Goal: Task Accomplishment & Management: Manage account settings

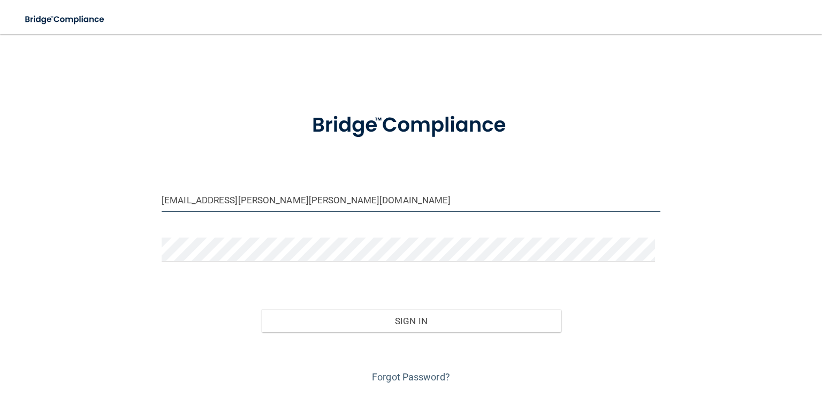
click at [280, 202] on input "[EMAIL_ADDRESS][PERSON_NAME][PERSON_NAME][DOMAIN_NAME]" at bounding box center [411, 200] width 499 height 24
drag, startPoint x: 315, startPoint y: 197, endPoint x: 287, endPoint y: 196, distance: 27.3
click at [315, 197] on input "[EMAIL_ADDRESS][PERSON_NAME][PERSON_NAME][DOMAIN_NAME]" at bounding box center [411, 200] width 499 height 24
drag, startPoint x: 161, startPoint y: 173, endPoint x: 104, endPoint y: 171, distance: 56.8
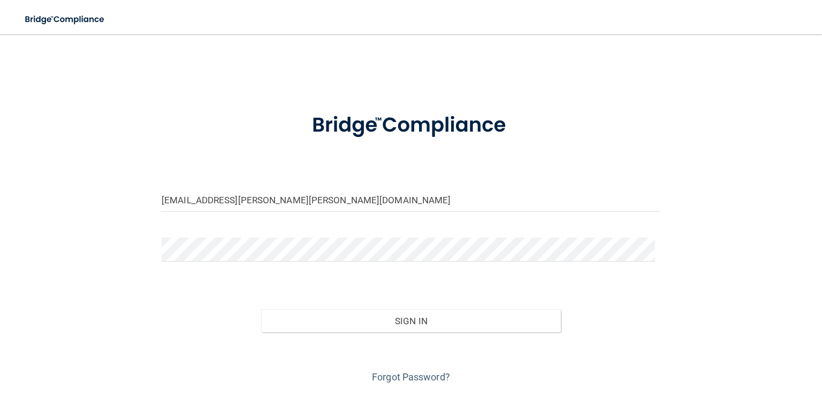
click at [104, 171] on div "[EMAIL_ADDRESS][PERSON_NAME][PERSON_NAME][DOMAIN_NAME] Invalid email/password. …" at bounding box center [410, 215] width 779 height 341
drag, startPoint x: 311, startPoint y: 202, endPoint x: 239, endPoint y: 197, distance: 71.9
click at [308, 201] on input "[EMAIL_ADDRESS][PERSON_NAME][PERSON_NAME][DOMAIN_NAME]" at bounding box center [411, 200] width 499 height 24
click at [117, 192] on div "[EMAIL_ADDRESS][PERSON_NAME][PERSON_NAME][DOMAIN_NAME] Invalid email/password. …" at bounding box center [410, 215] width 779 height 341
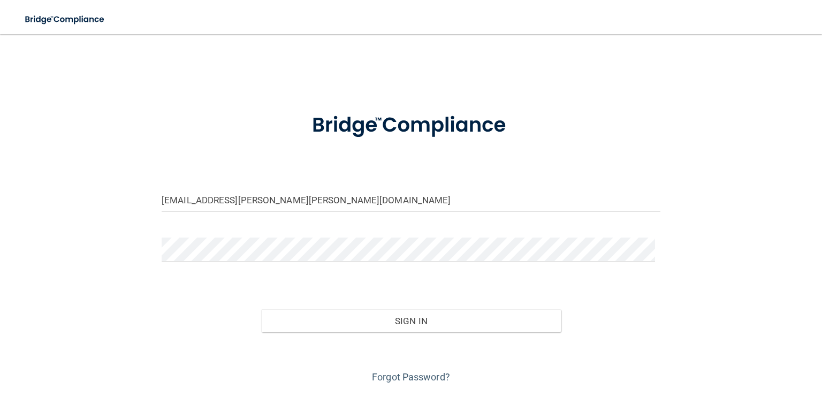
click at [117, 191] on div "[EMAIL_ADDRESS][PERSON_NAME][PERSON_NAME][DOMAIN_NAME] Invalid email/password. …" at bounding box center [410, 215] width 779 height 341
click at [311, 193] on input "[EMAIL_ADDRESS][PERSON_NAME][PERSON_NAME][DOMAIN_NAME]" at bounding box center [411, 200] width 499 height 24
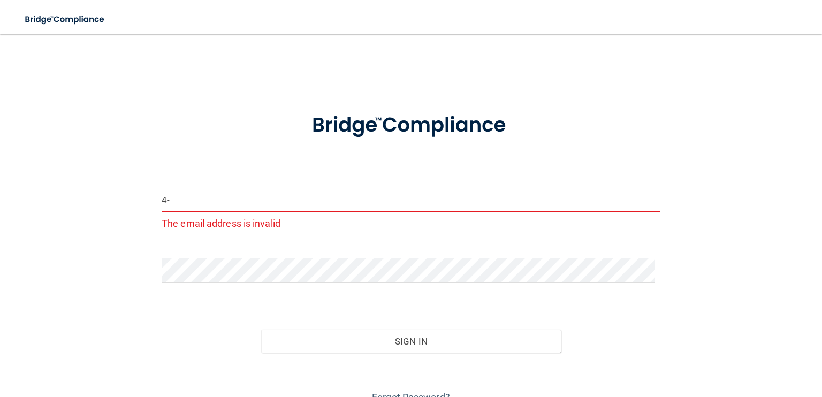
type input "4"
type input "[EMAIL_ADDRESS][DOMAIN_NAME]"
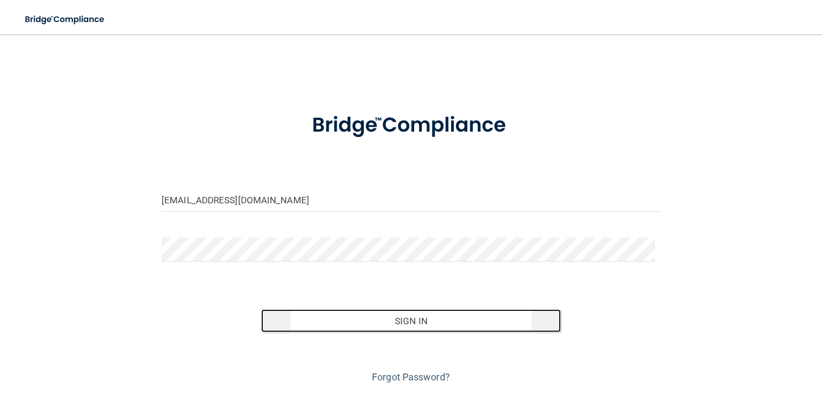
click at [357, 324] on button "Sign In" at bounding box center [410, 321] width 299 height 24
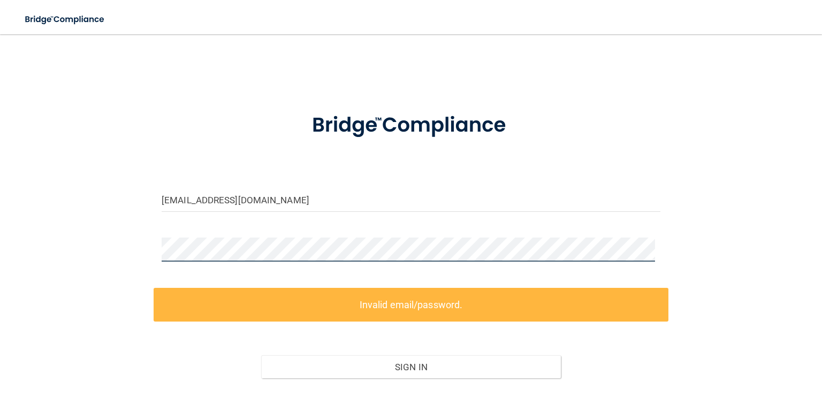
click at [115, 242] on div "[EMAIL_ADDRESS][DOMAIN_NAME] Invalid email/password. You don't have permission …" at bounding box center [410, 238] width 779 height 387
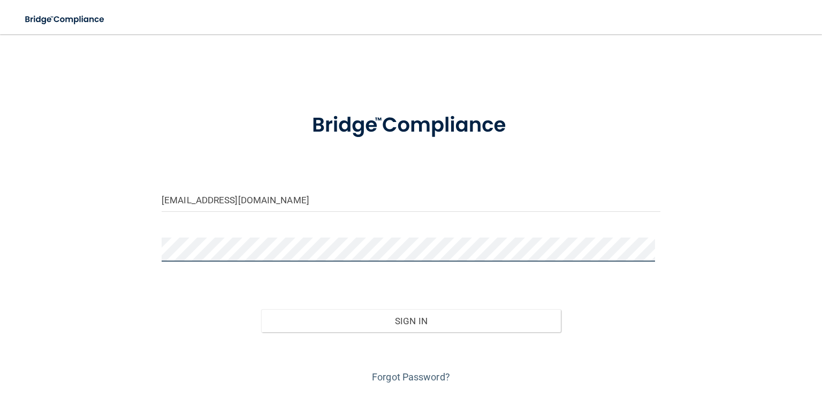
click at [261, 309] on button "Sign In" at bounding box center [410, 321] width 299 height 24
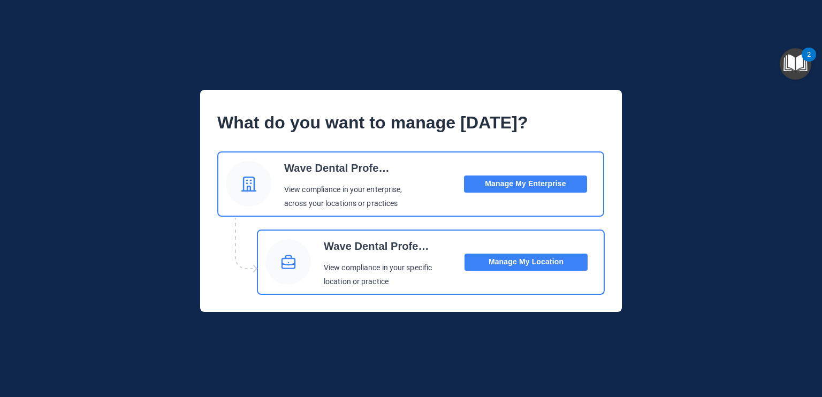
click at [533, 262] on button "Manage My Location" at bounding box center [525, 262] width 123 height 17
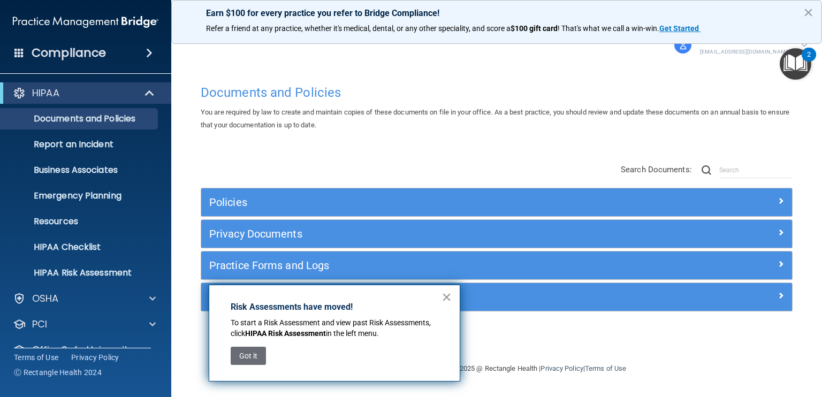
click at [449, 296] on button "×" at bounding box center [446, 296] width 10 height 17
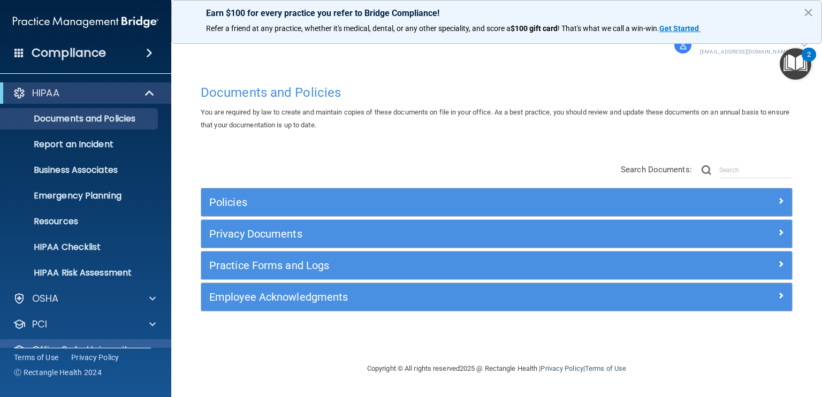
scroll to position [47, 0]
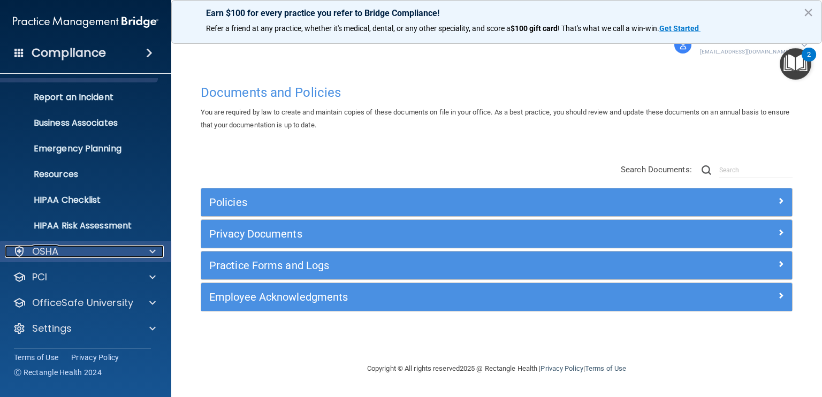
click at [89, 255] on div "OSHA" at bounding box center [71, 251] width 133 height 13
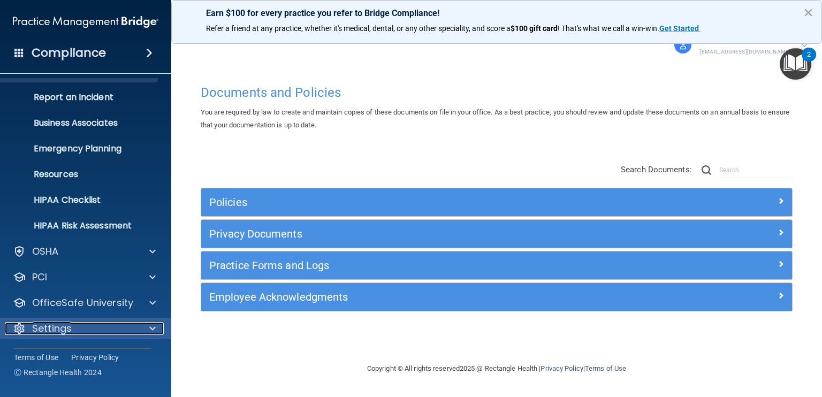
click at [94, 330] on div "Settings" at bounding box center [71, 328] width 133 height 13
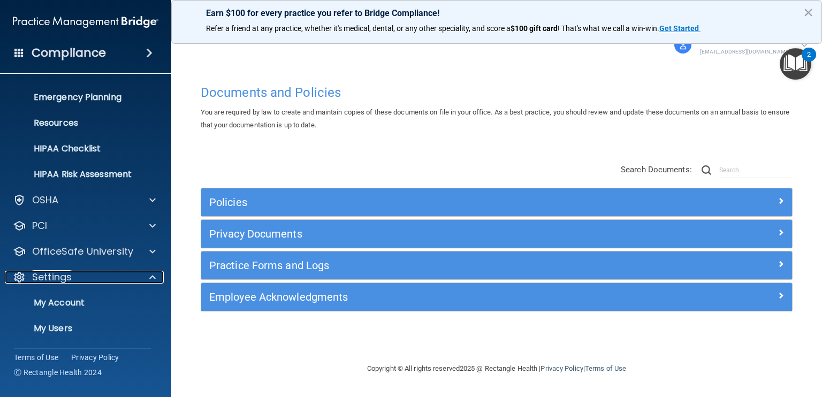
scroll to position [150, 0]
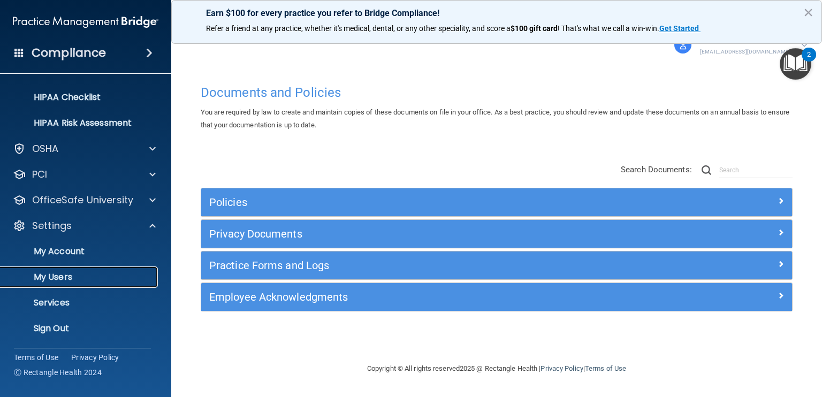
click at [67, 274] on p "My Users" at bounding box center [80, 277] width 146 height 11
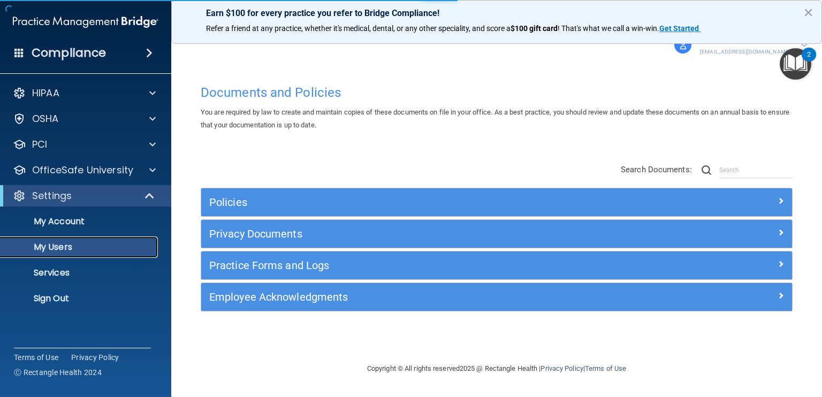
select select "20"
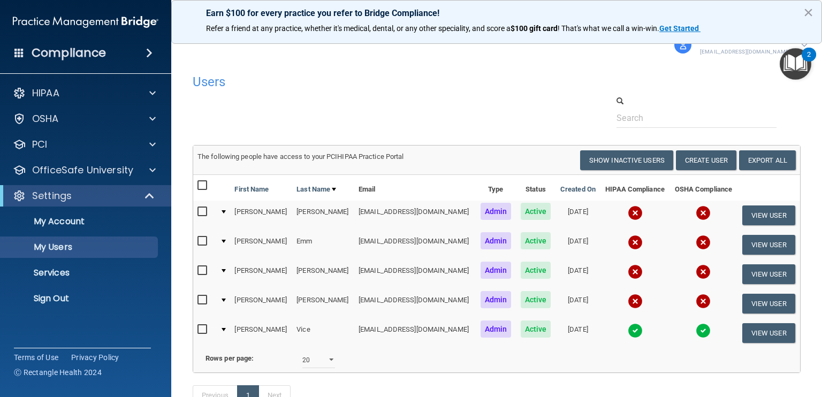
click at [108, 51] on div "Compliance" at bounding box center [85, 53] width 171 height 24
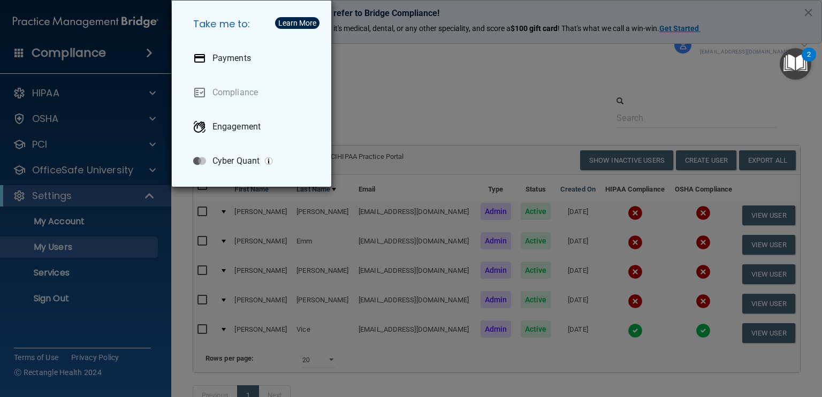
click at [499, 79] on div "Take me to: Payments Compliance Engagement Cyber Quant" at bounding box center [411, 198] width 822 height 397
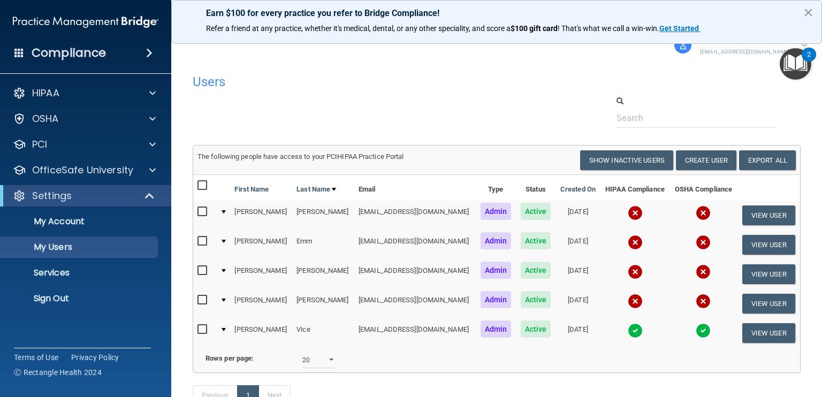
click at [807, 13] on button "×" at bounding box center [808, 12] width 10 height 17
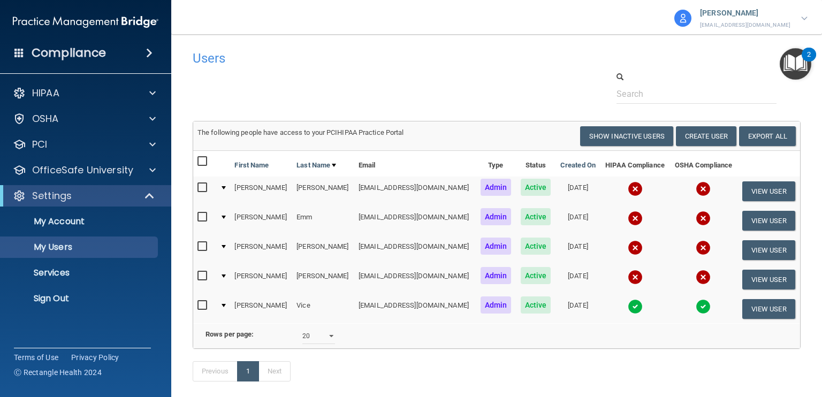
click at [803, 18] on img at bounding box center [804, 19] width 6 height 4
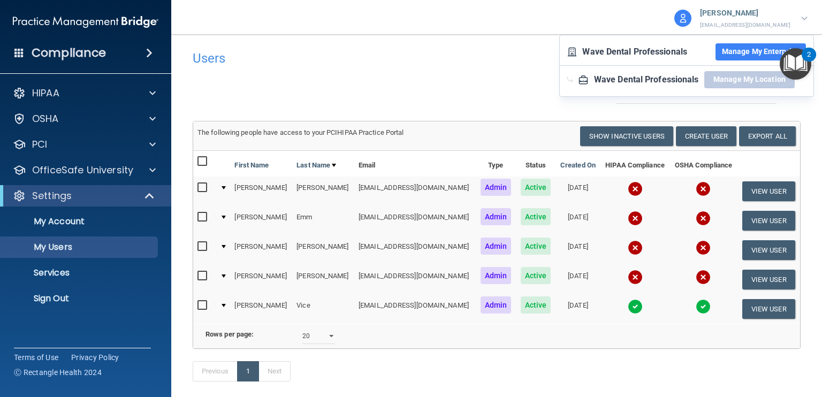
click at [740, 51] on button "Manage My Enterprise" at bounding box center [760, 51] width 90 height 17
